Goal: Task Accomplishment & Management: Manage account settings

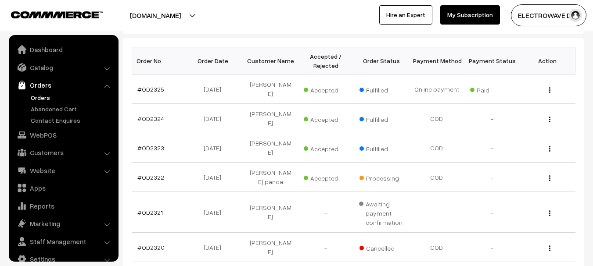
scroll to position [14, 0]
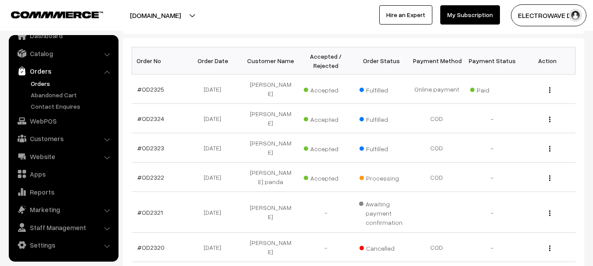
click at [44, 85] on link "Orders" at bounding box center [72, 83] width 87 height 9
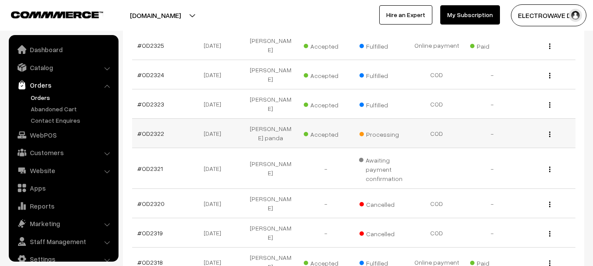
scroll to position [14, 0]
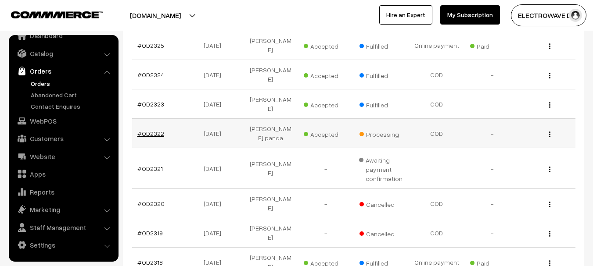
click at [142, 130] on link "#OD2322" at bounding box center [150, 133] width 27 height 7
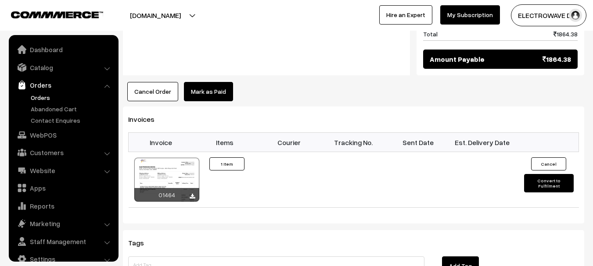
click at [40, 98] on link "Orders" at bounding box center [72, 97] width 87 height 9
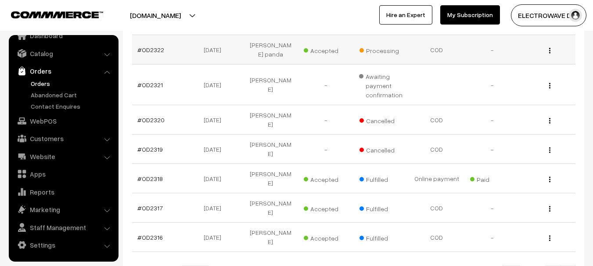
scroll to position [263, 0]
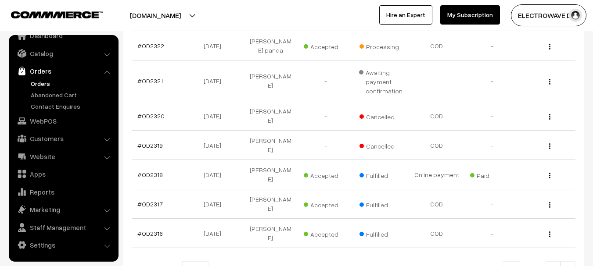
click at [38, 81] on link "Orders" at bounding box center [72, 83] width 87 height 9
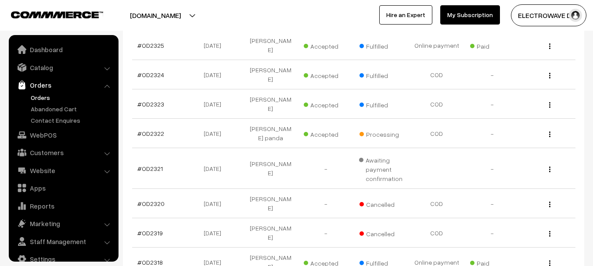
scroll to position [14, 0]
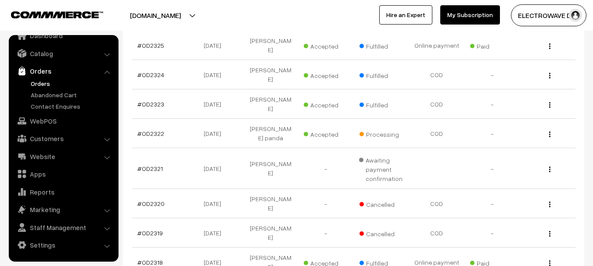
click at [37, 84] on link "Orders" at bounding box center [72, 83] width 87 height 9
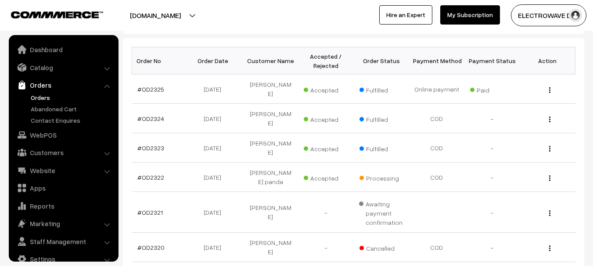
click at [45, 93] on link "Orders" at bounding box center [72, 97] width 87 height 9
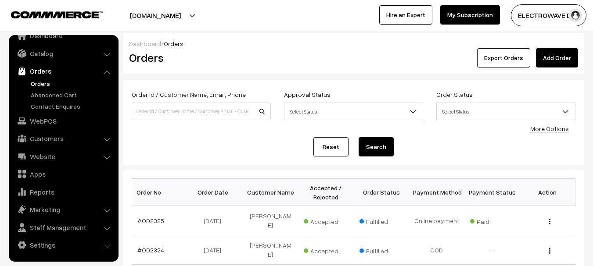
click at [48, 85] on link "Orders" at bounding box center [72, 83] width 87 height 9
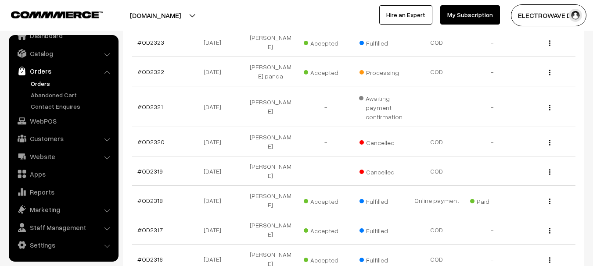
scroll to position [132, 0]
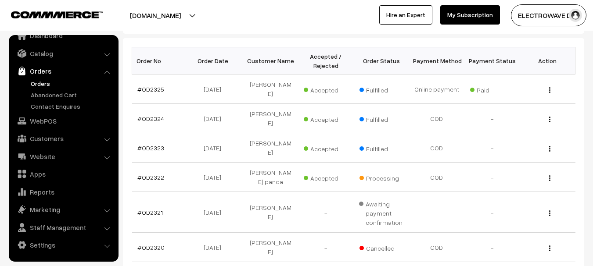
click at [43, 83] on link "Orders" at bounding box center [72, 83] width 87 height 9
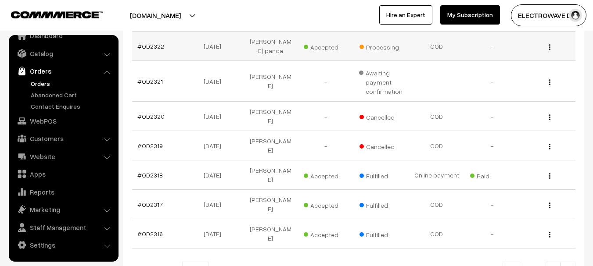
scroll to position [263, 0]
click at [153, 142] on link "#OD2319" at bounding box center [149, 145] width 25 height 7
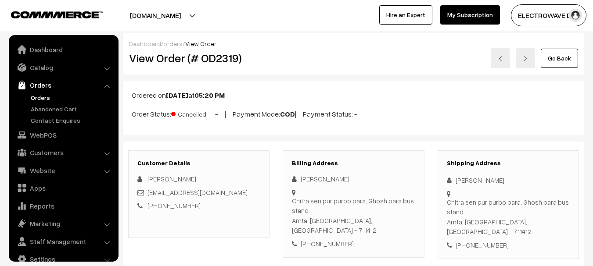
scroll to position [14, 0]
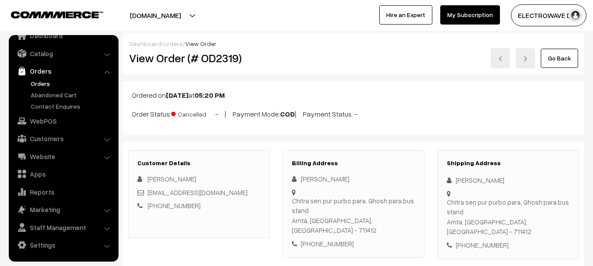
click at [504, 57] on link at bounding box center [500, 58] width 19 height 20
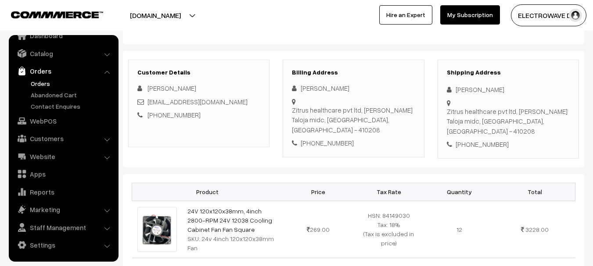
scroll to position [88, 0]
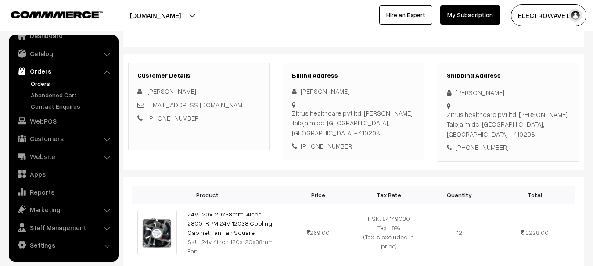
click at [483, 143] on div "+91 9594760562" at bounding box center [508, 148] width 123 height 10
copy div "9594760562"
